Goal: Transaction & Acquisition: Download file/media

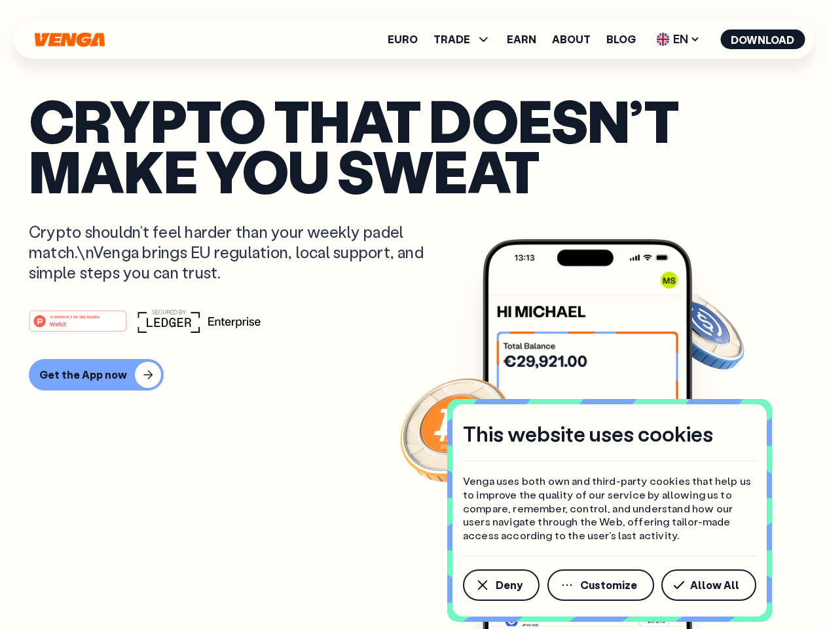
click at [413, 314] on div "#1 PRODUCT OF THE MONTH Web3" at bounding box center [414, 321] width 770 height 24
click at [500, 585] on span "Deny" at bounding box center [509, 585] width 27 height 10
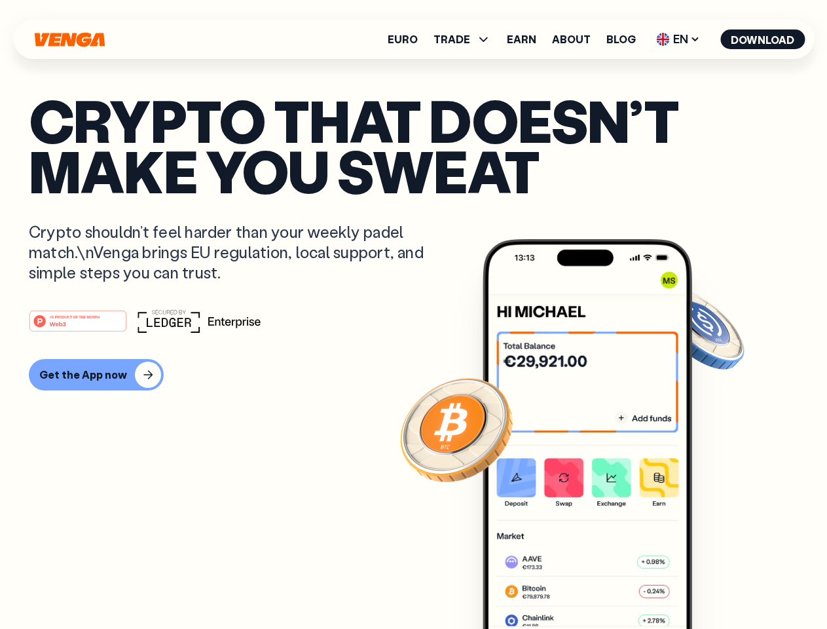
click at [602, 585] on img at bounding box center [588, 458] width 210 height 439
click at [711, 585] on article "Crypto that doesn’t make you sweat Crypto shouldn’t feel harder than your weekl…" at bounding box center [414, 340] width 770 height 491
click at [466, 39] on span "TRADE" at bounding box center [452, 39] width 37 height 10
click at [678, 39] on span "EN" at bounding box center [678, 39] width 53 height 21
click at [763, 39] on button "Download" at bounding box center [762, 39] width 84 height 20
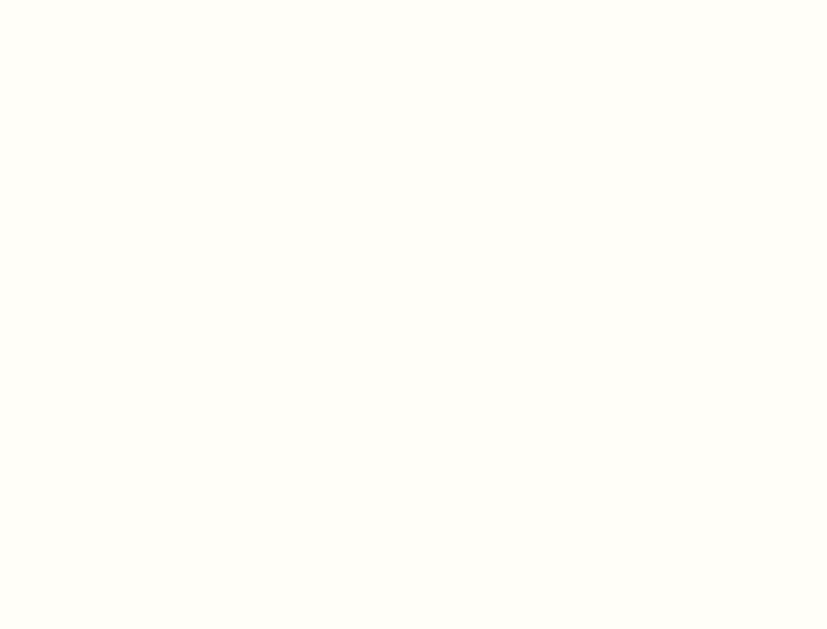
click at [94, 0] on html "This website uses cookies Venga uses both own and third-party cookies that help…" at bounding box center [413, 0] width 827 height 0
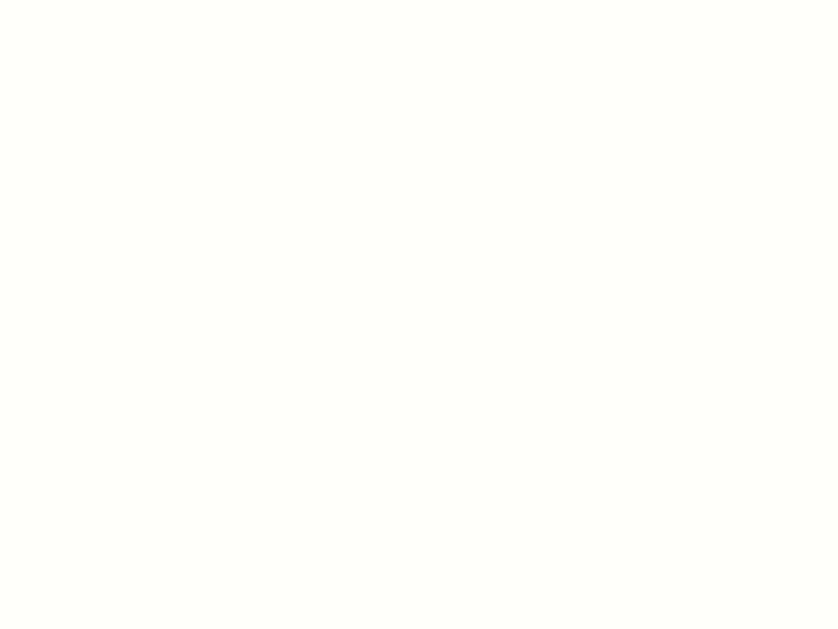
click at [80, 0] on html "This website uses cookies Venga uses both own and third-party cookies that help…" at bounding box center [419, 0] width 838 height 0
